Goal: Transaction & Acquisition: Subscribe to service/newsletter

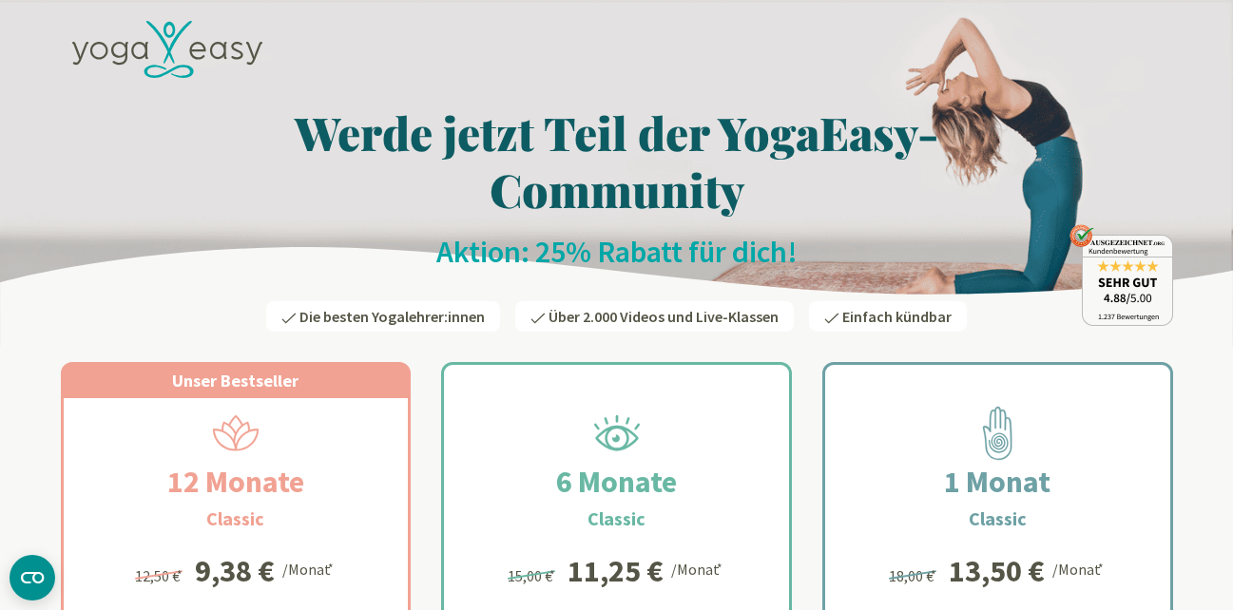
click at [179, 41] on icon at bounding box center [167, 50] width 190 height 58
click at [105, 54] on icon at bounding box center [98, 51] width 18 height 18
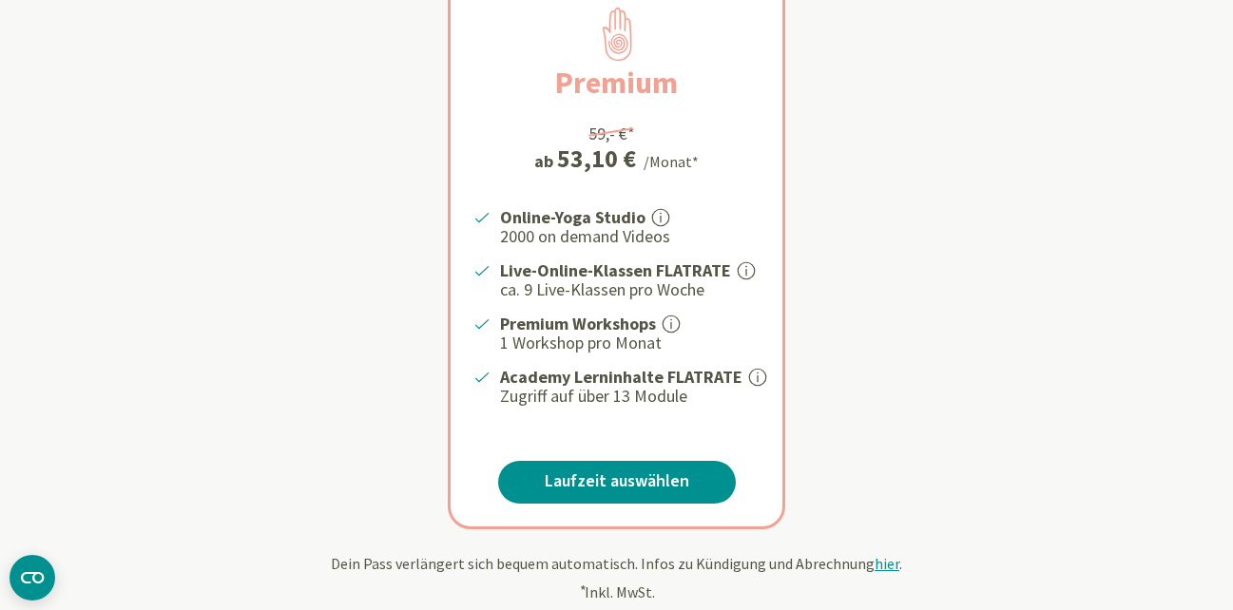
scroll to position [475, 0]
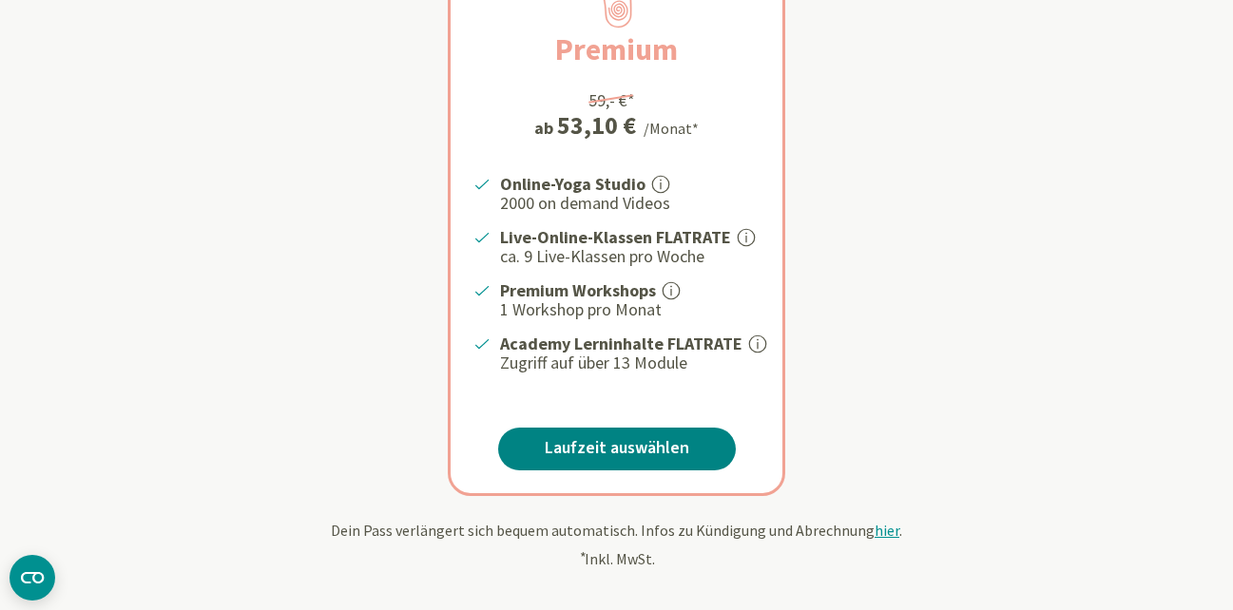
click at [536, 442] on link "Laufzeit auswählen" at bounding box center [617, 449] width 238 height 43
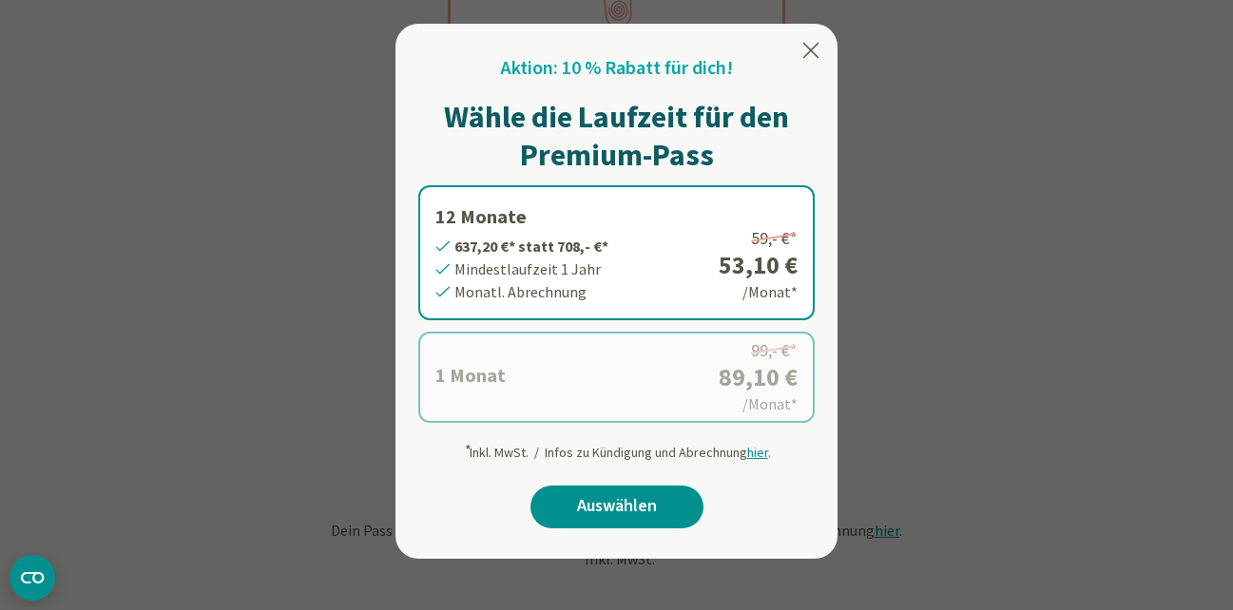
click at [705, 378] on label "1 Monat 89,10 €* statt 99,- €* Mindestlaufzeit 1 Monat Monatl. Abrechnung 99,- …" at bounding box center [616, 377] width 397 height 91
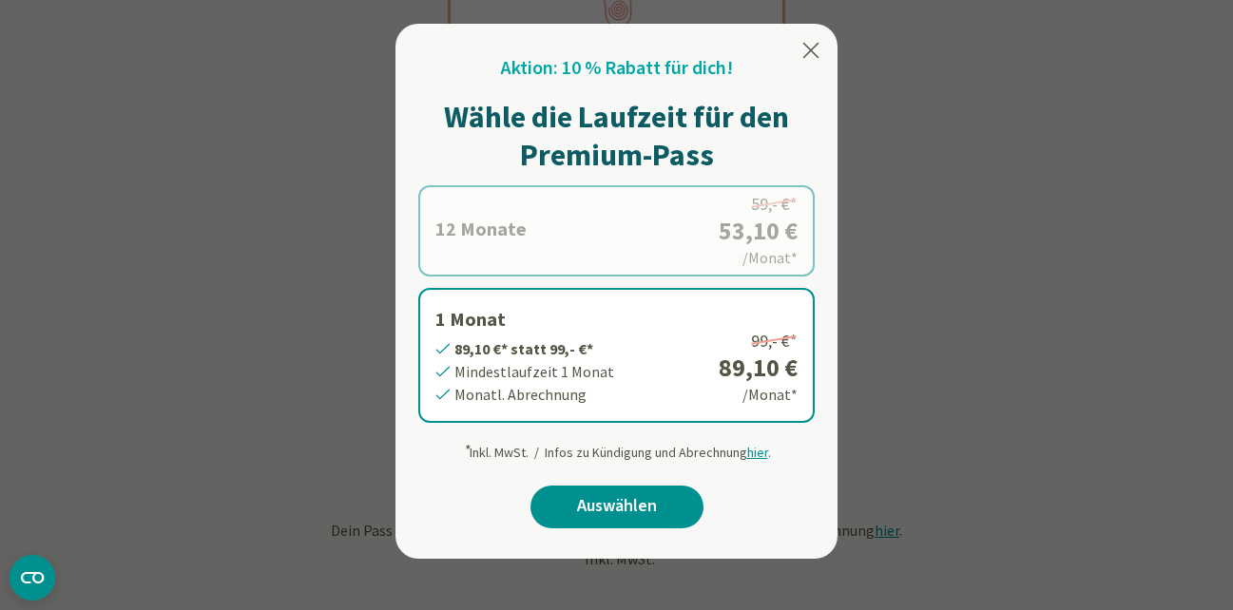
click at [807, 54] on icon at bounding box center [812, 50] width 16 height 15
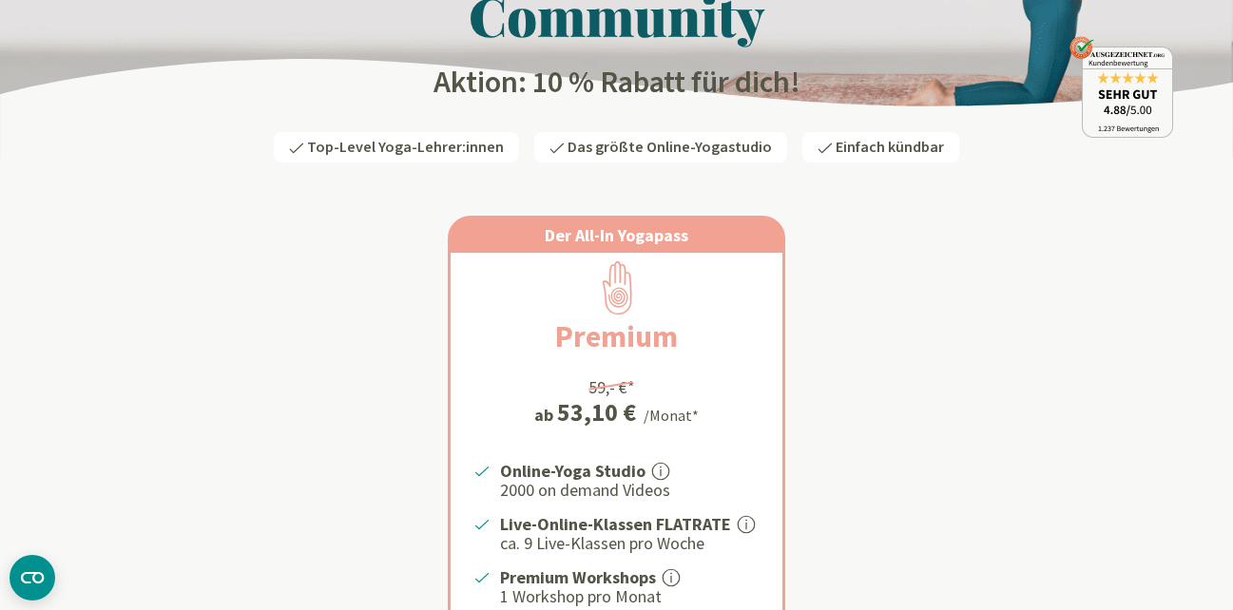
scroll to position [0, 0]
